Goal: Information Seeking & Learning: Learn about a topic

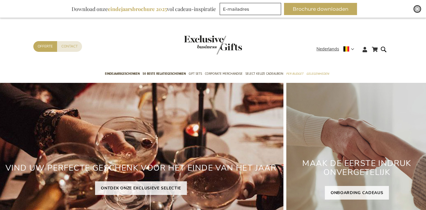
click at [420, 8] on div "Close" at bounding box center [417, 9] width 7 height 7
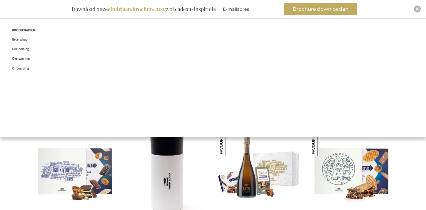
scroll to position [129, 0]
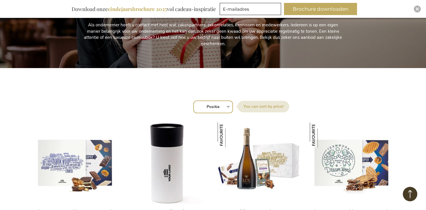
click at [222, 107] on select "Positie Best Sellers Meest bekeken Nieuw Biggest Saving Price: low to high Pric…" at bounding box center [213, 107] width 40 height 13
select select "new"
click at [193, 101] on select "Positie Best Sellers Meest bekeken Nieuw Biggest Saving Price: low to high Pric…" at bounding box center [213, 107] width 40 height 13
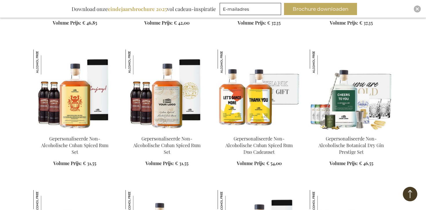
scroll to position [351, 0]
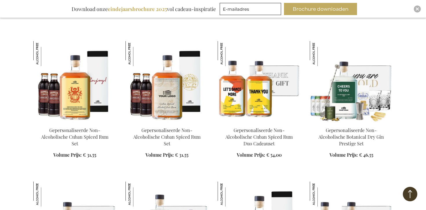
drag, startPoint x: 248, startPoint y: 102, endPoint x: 205, endPoint y: 0, distance: 111.0
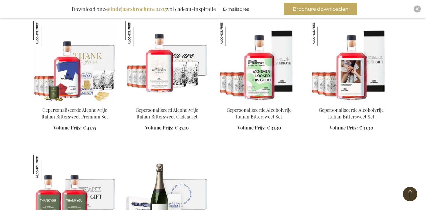
scroll to position [737, 0]
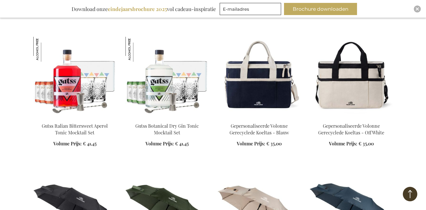
scroll to position [1702, 0]
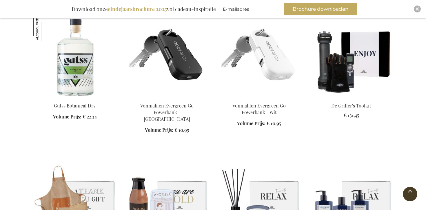
scroll to position [3216, 0]
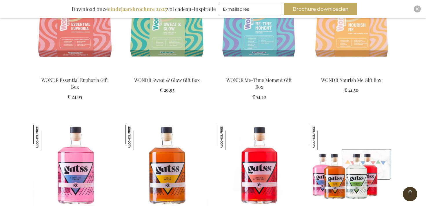
scroll to position [2991, 0]
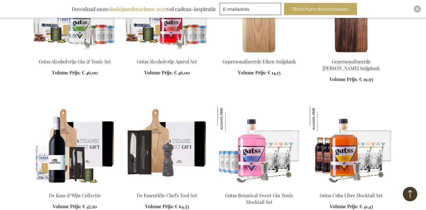
scroll to position [1473, 0]
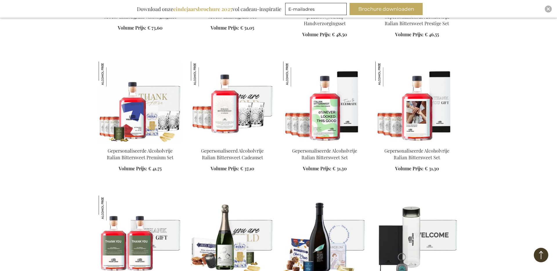
scroll to position [720, 0]
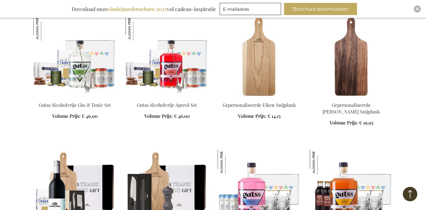
scroll to position [1455, 0]
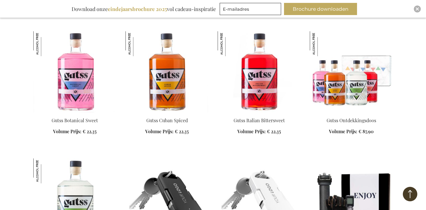
scroll to position [3078, 0]
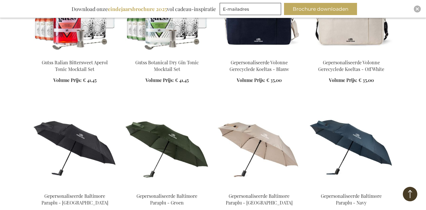
scroll to position [1651, 0]
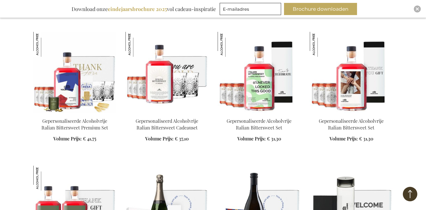
scroll to position [756, 0]
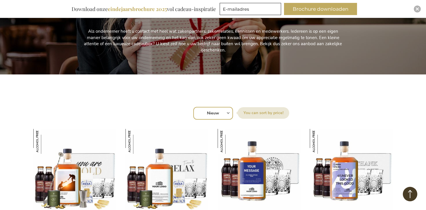
scroll to position [113, 0]
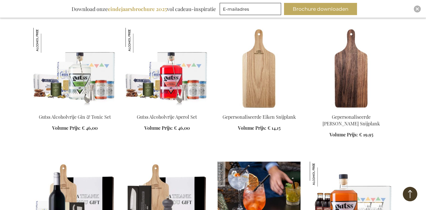
scroll to position [1382, 0]
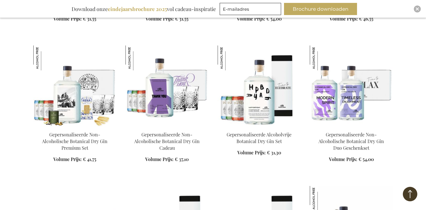
scroll to position [458, 0]
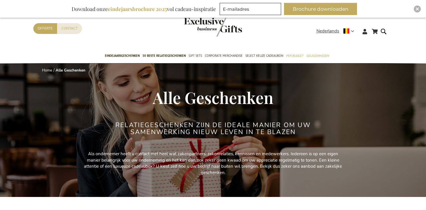
click at [206, 30] on img "store logo" at bounding box center [213, 26] width 58 height 19
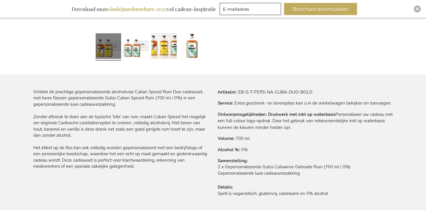
scroll to position [300, 0]
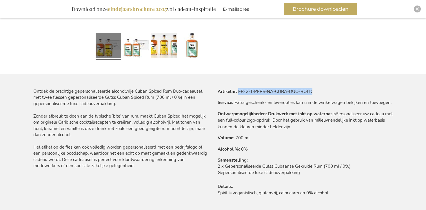
drag, startPoint x: 239, startPoint y: 93, endPoint x: 313, endPoint y: 91, distance: 74.3
click at [313, 91] on tr "Artikelnr EB-G-T-PERS-NA-CUBA-DUO-BOLD" at bounding box center [305, 91] width 175 height 6
copy td "EB-G-T-PERS-NA-CUBA-DUO-BOLD"
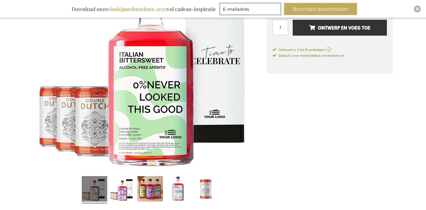
scroll to position [131, 0]
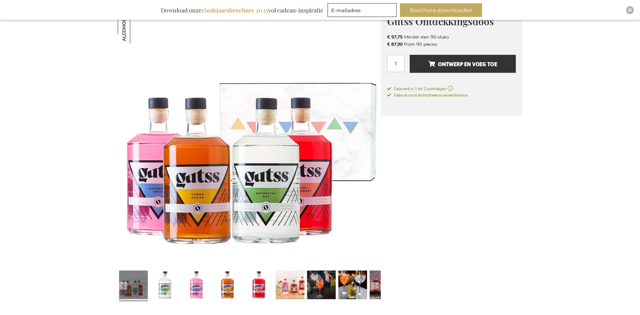
scroll to position [92, 0]
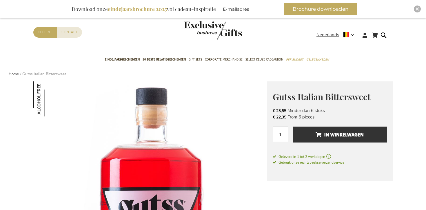
scroll to position [20, 0]
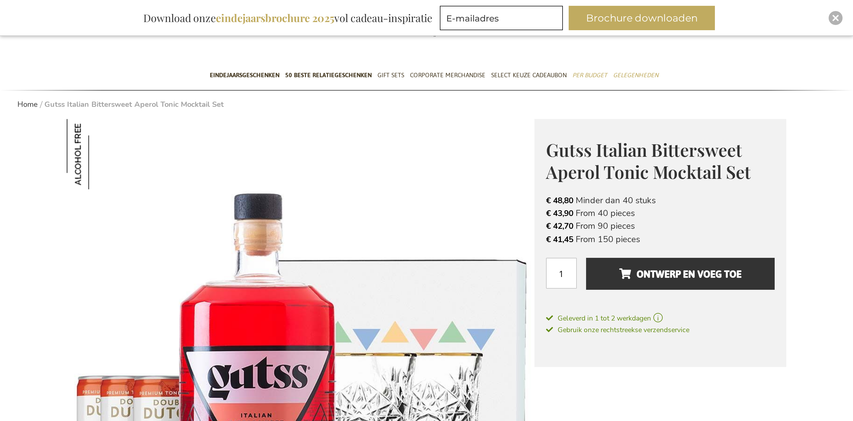
scroll to position [36, 0]
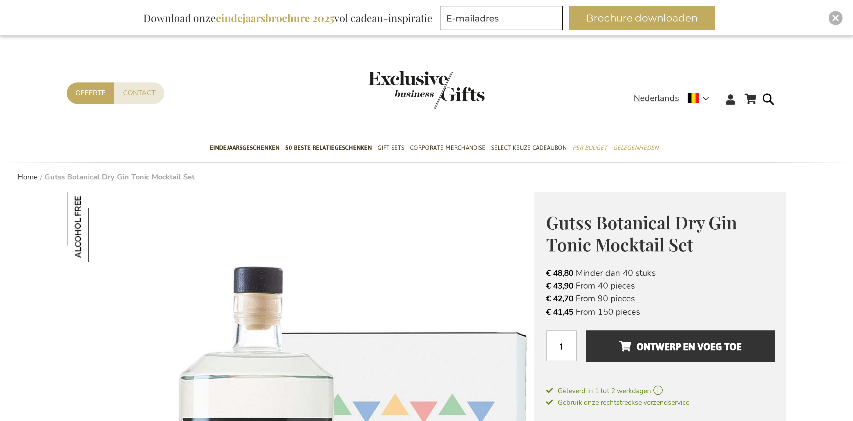
scroll to position [80, 0]
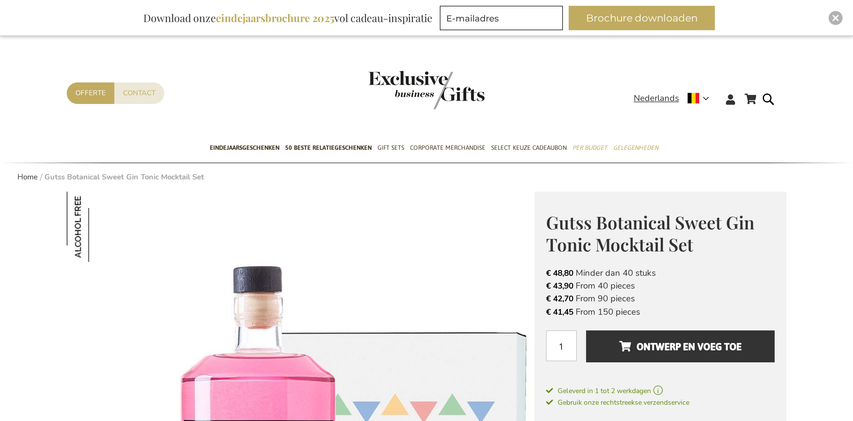
scroll to position [123, 0]
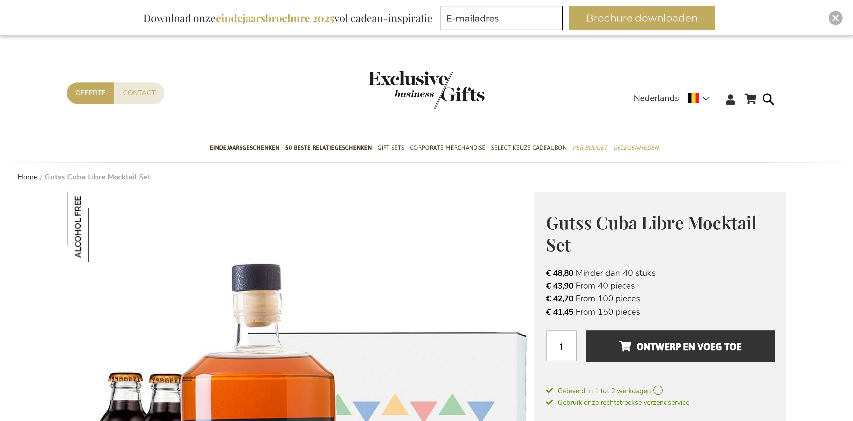
scroll to position [146, 0]
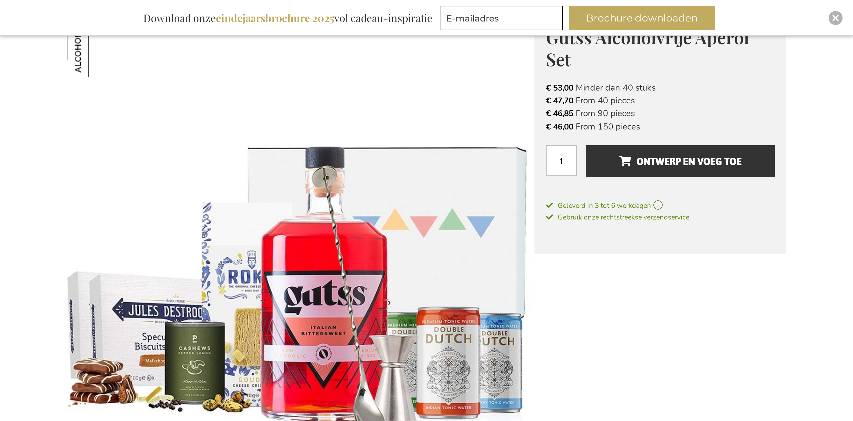
scroll to position [153, 0]
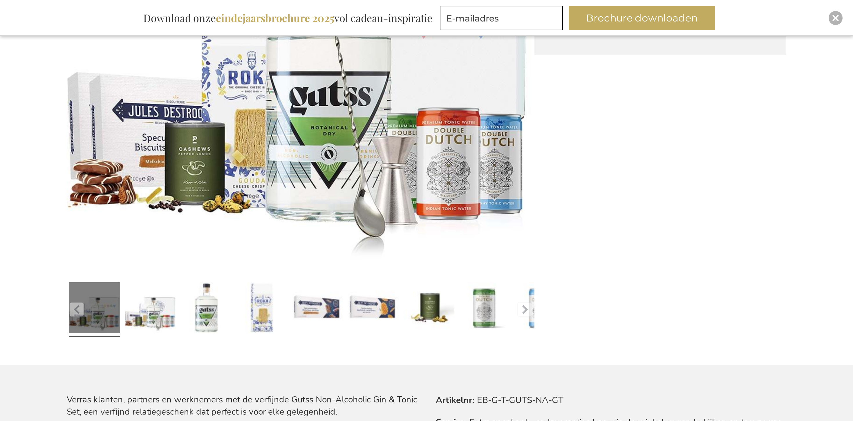
scroll to position [211, 0]
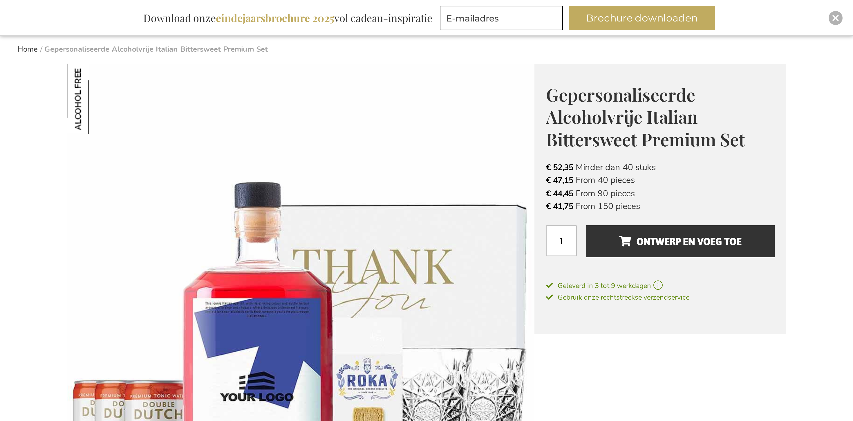
scroll to position [128, 0]
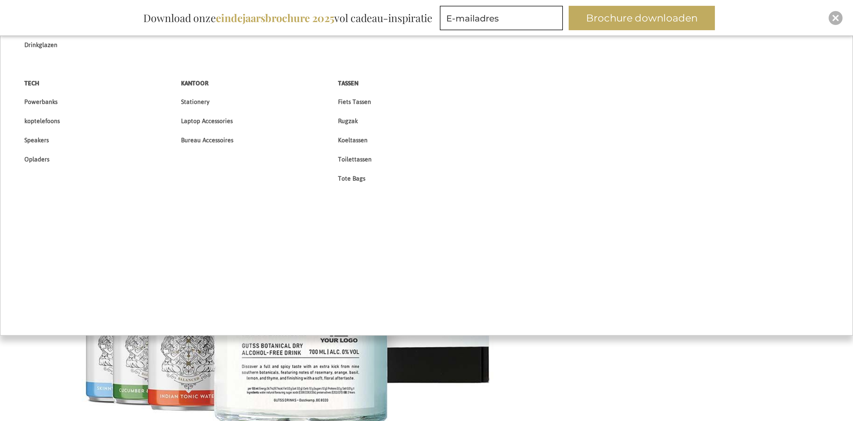
scroll to position [139, 0]
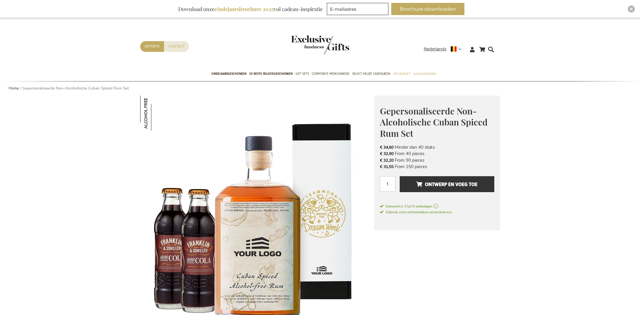
click at [140, 96] on link at bounding box center [257, 212] width 234 height 233
click at [309, 42] on img "store logo" at bounding box center [320, 44] width 58 height 19
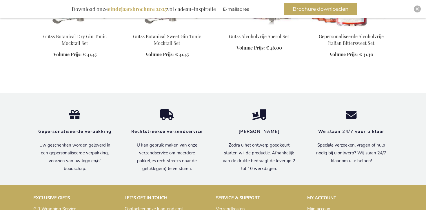
scroll to position [1067, 0]
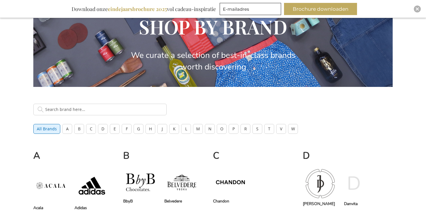
scroll to position [109, 0]
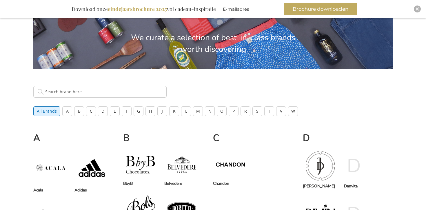
drag, startPoint x: 135, startPoint y: 113, endPoint x: 130, endPoint y: 104, distance: 10.5
click at [135, 113] on button "G" at bounding box center [139, 111] width 10 height 10
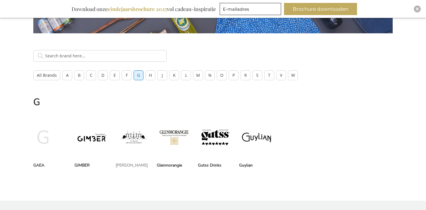
scroll to position [197, 0]
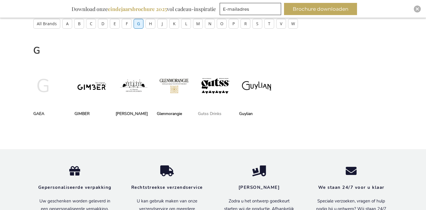
click at [216, 94] on span at bounding box center [215, 86] width 35 height 50
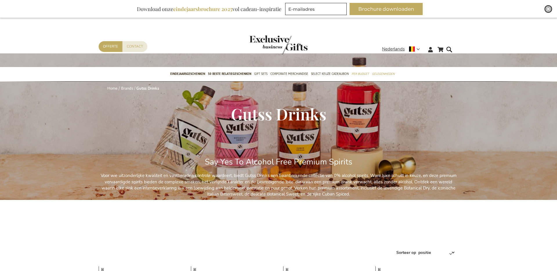
click at [426, 9] on img "Close" at bounding box center [547, 8] width 3 height 3
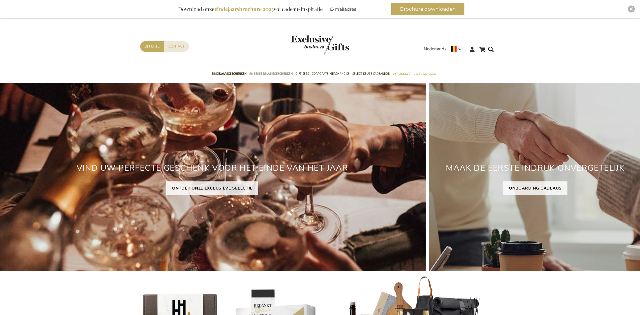
click at [270, 73] on span "50 beste relatiegeschenken" at bounding box center [270, 74] width 43 height 6
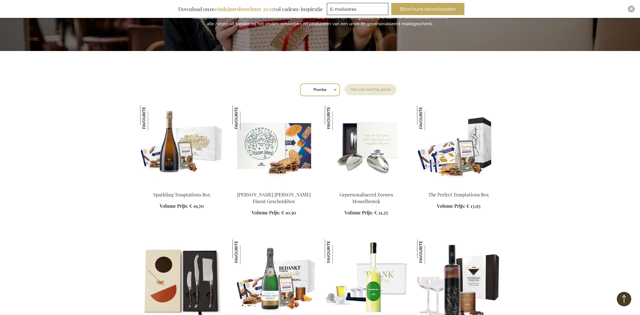
scroll to position [115, 0]
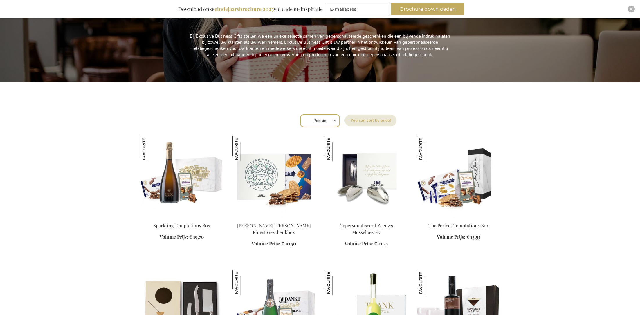
click at [321, 119] on select "Positie Best Sellers Meest bekeken Nieuw Biggest Saving Price: low to high Pric…" at bounding box center [320, 121] width 40 height 13
select select "new"
click at [300, 115] on select "Positie Best Sellers Meest bekeken Nieuw Biggest Saving Price: low to high Pric…" at bounding box center [320, 121] width 40 height 13
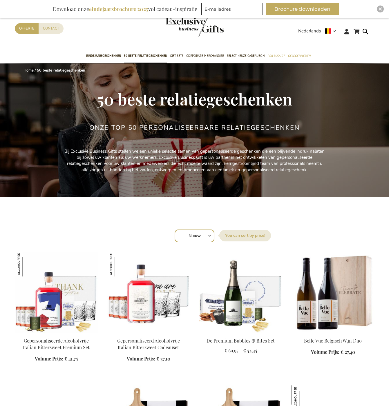
scroll to position [3, 0]
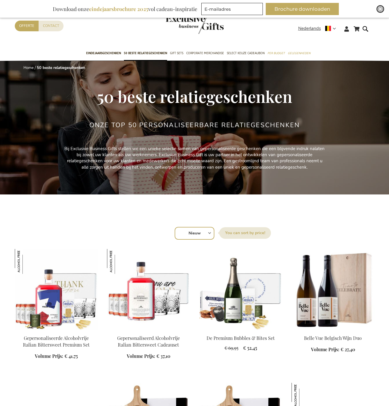
click at [381, 10] on img "Close" at bounding box center [379, 8] width 3 height 3
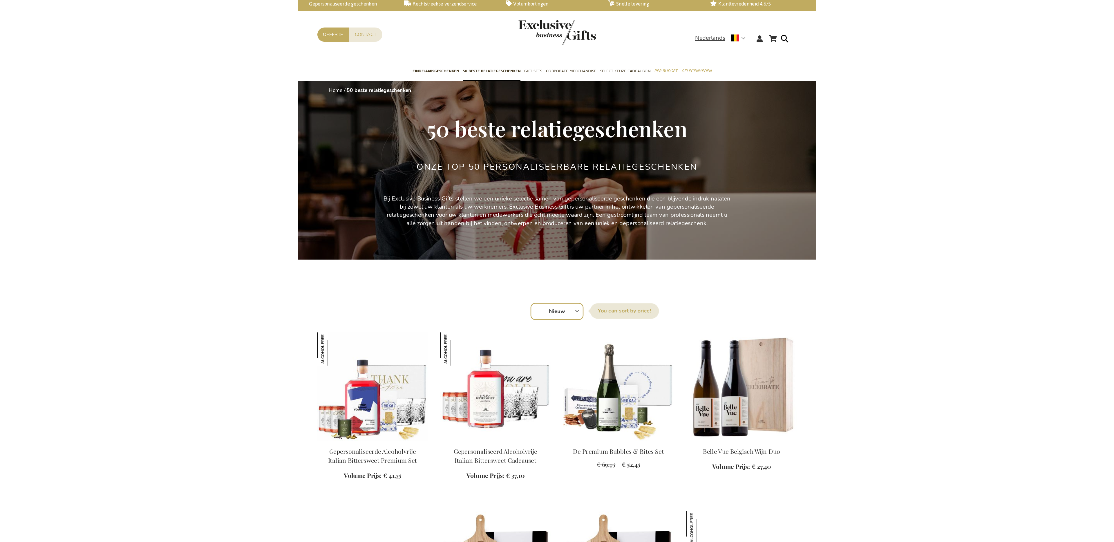
scroll to position [3, 0]
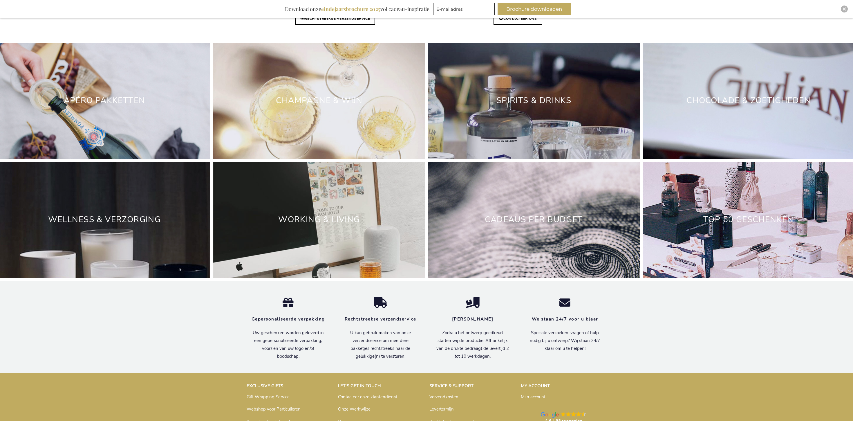
scroll to position [1801, 0]
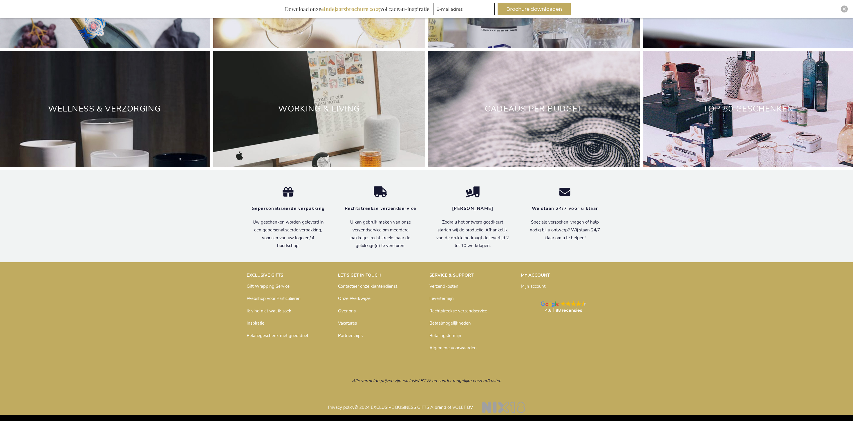
click at [251, 323] on link "Inspiratie" at bounding box center [256, 323] width 18 height 6
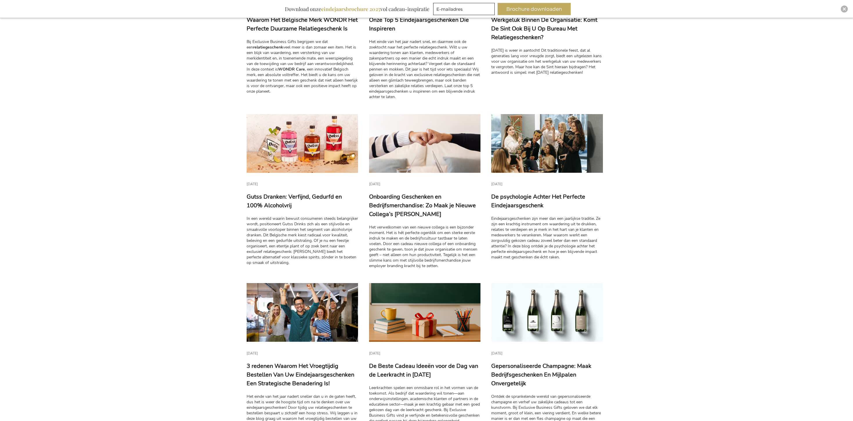
scroll to position [192, 0]
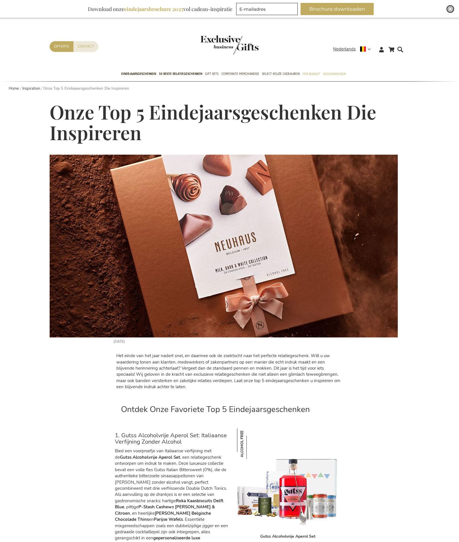
click at [450, 10] on img "Close" at bounding box center [449, 8] width 3 height 3
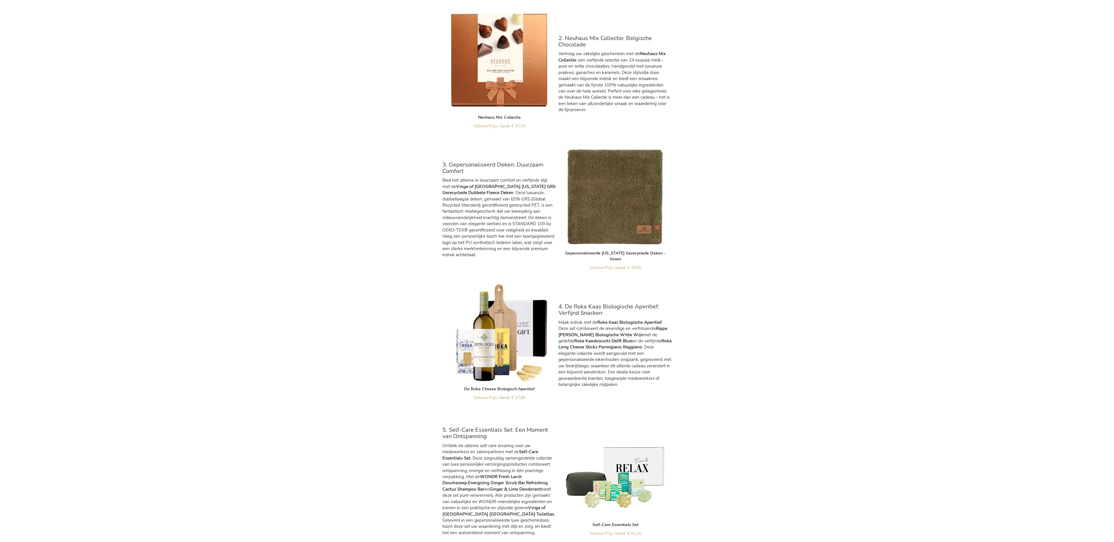
scroll to position [536, 0]
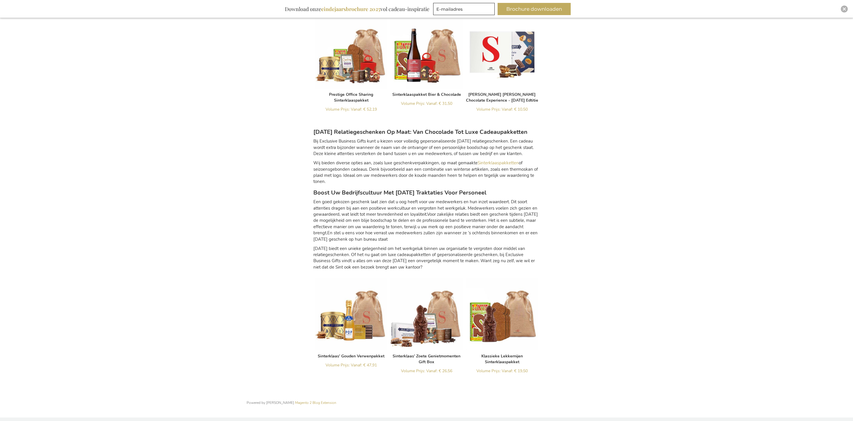
scroll to position [383, 0]
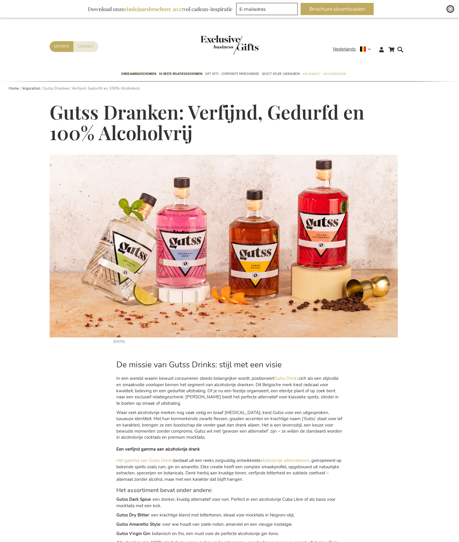
click at [450, 8] on img "Close" at bounding box center [449, 8] width 3 height 3
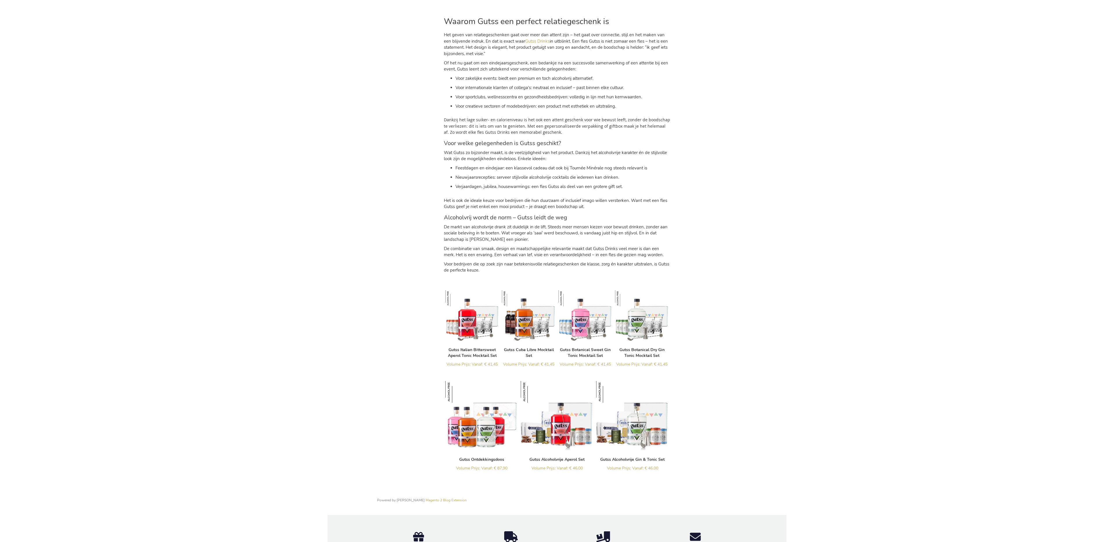
scroll to position [528, 0]
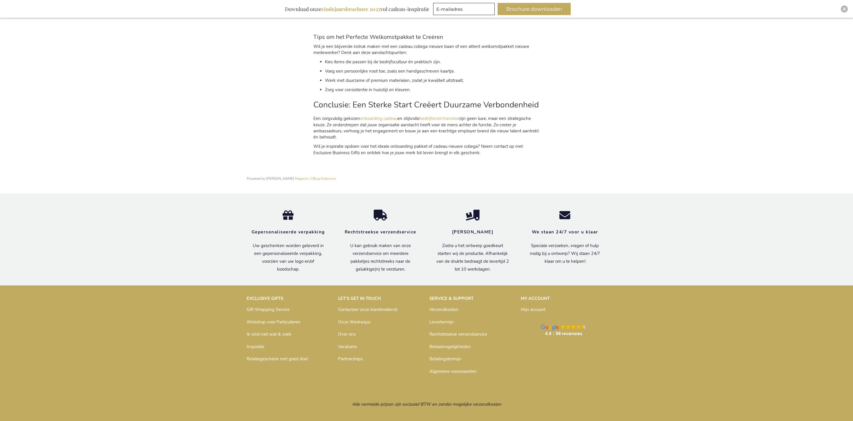
scroll to position [963, 0]
